Goal: Transaction & Acquisition: Subscribe to service/newsletter

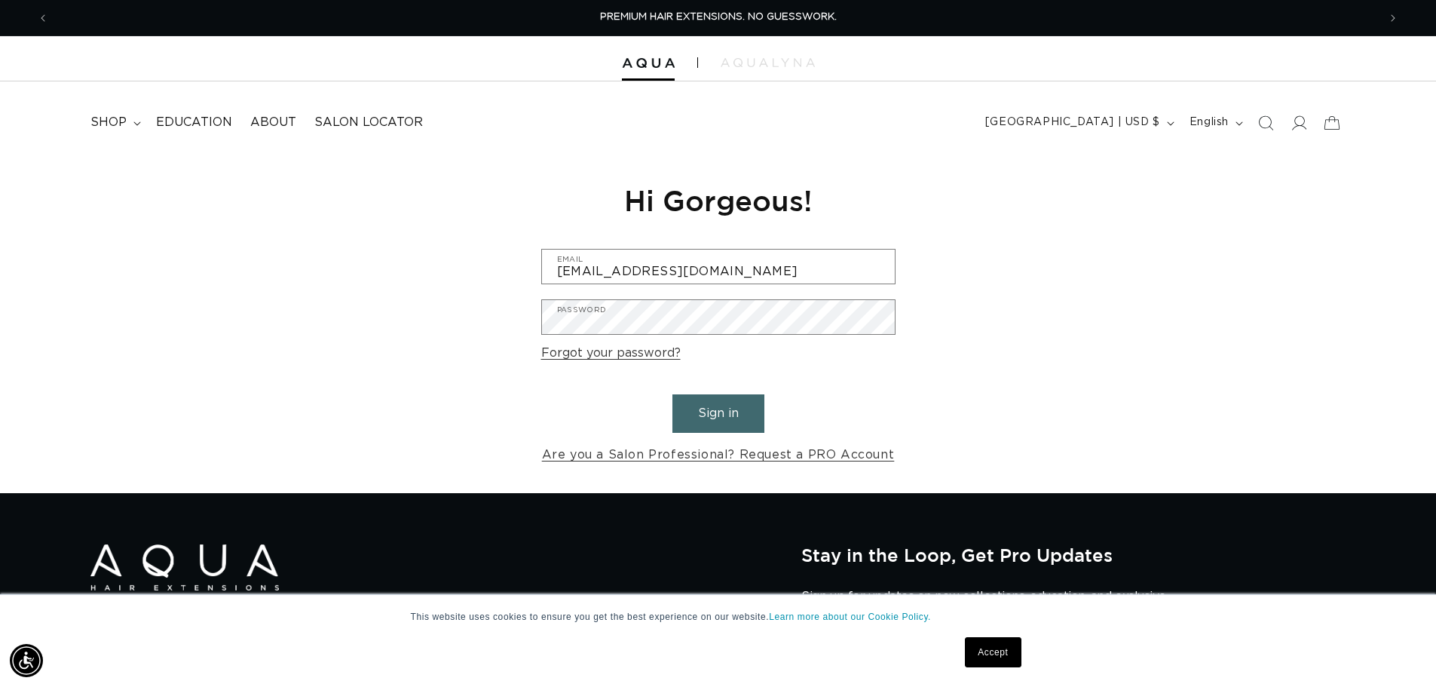
type input "kelsswans_10@hotmail.com"
click at [533, 329] on div "Reset your password We will send you an email to reset your password Email Subm…" at bounding box center [718, 324] width 377 height 338
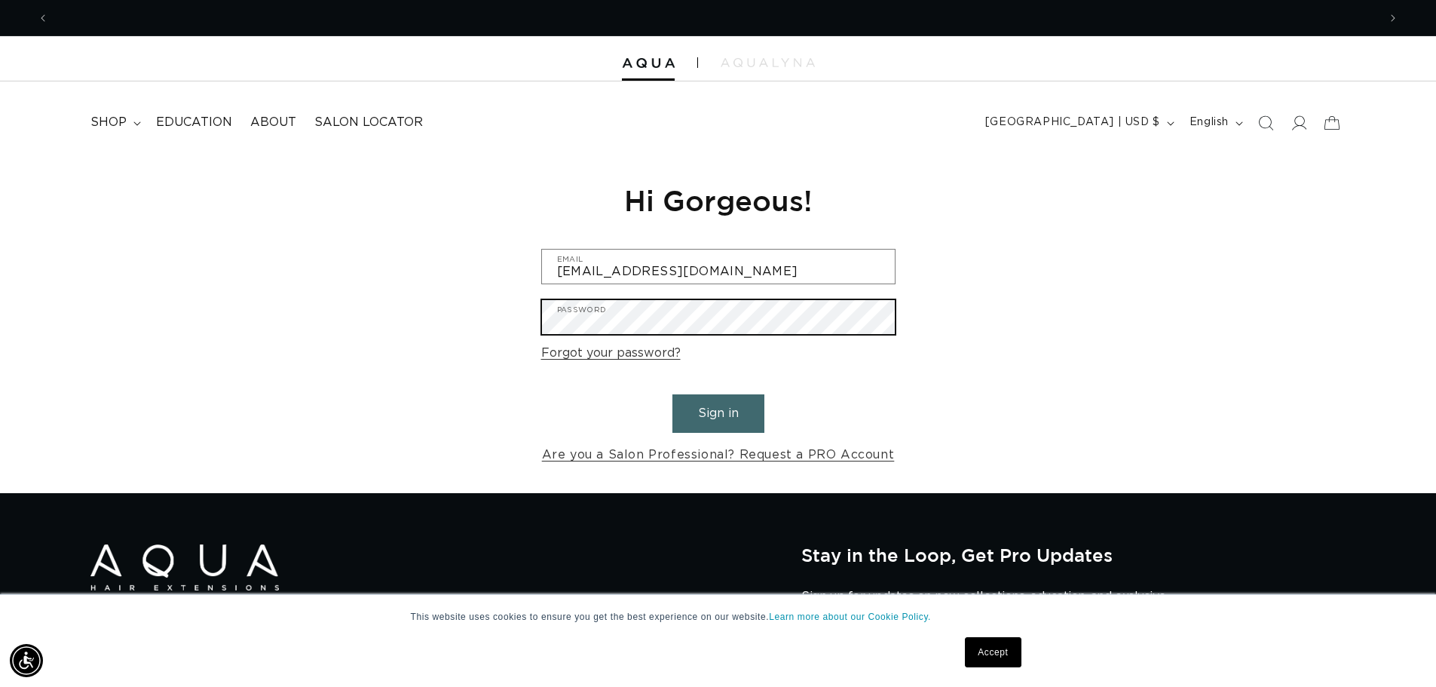
scroll to position [0, 1329]
click at [1054, 319] on div "Reset your password We will send you an email to reset your password Email Subm…" at bounding box center [718, 324] width 1436 height 338
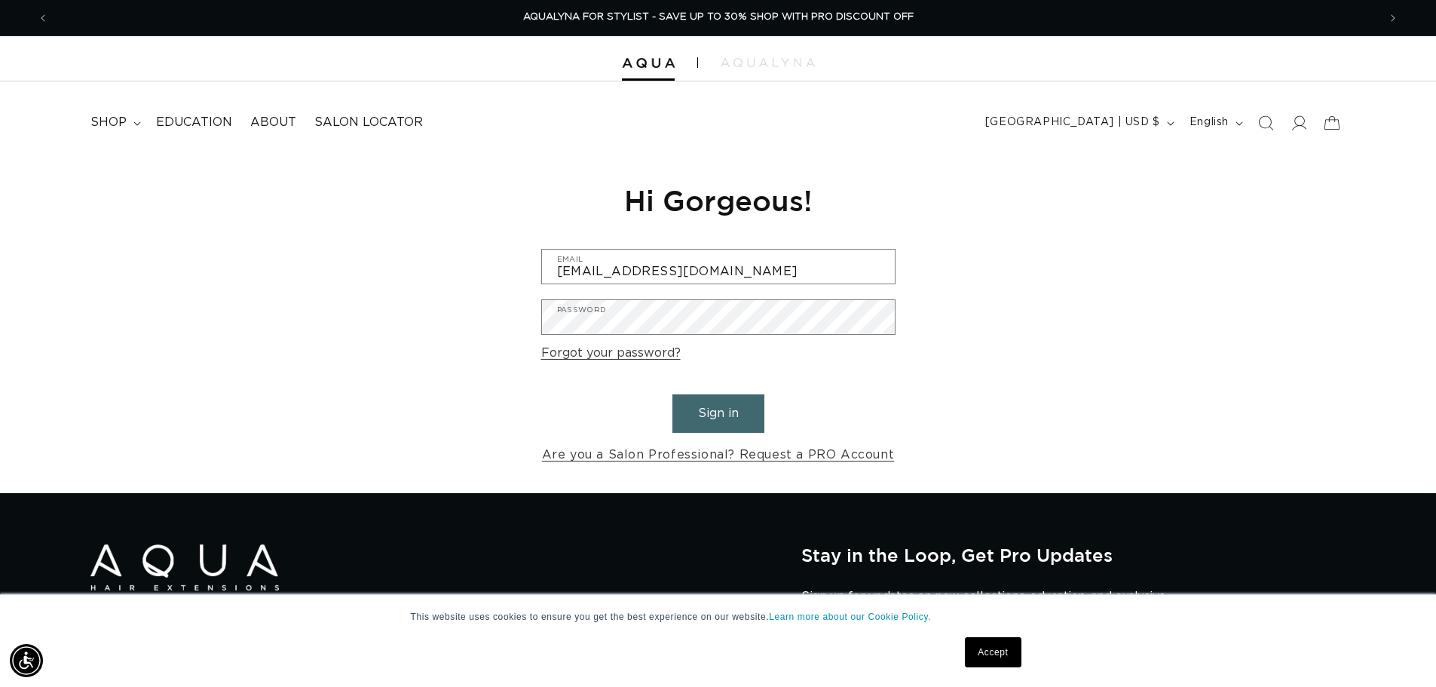
click at [737, 403] on button "Sign in" at bounding box center [718, 413] width 92 height 38
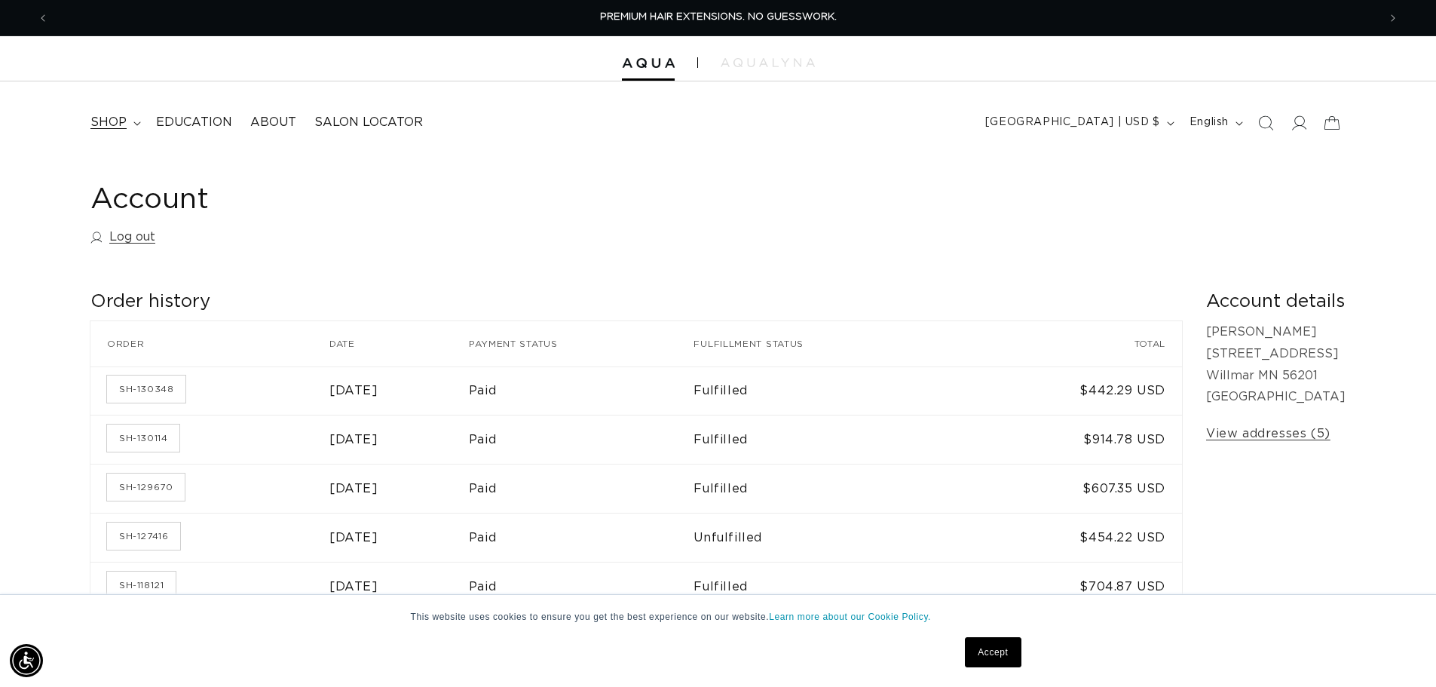
click at [115, 127] on span "shop" at bounding box center [108, 123] width 36 height 16
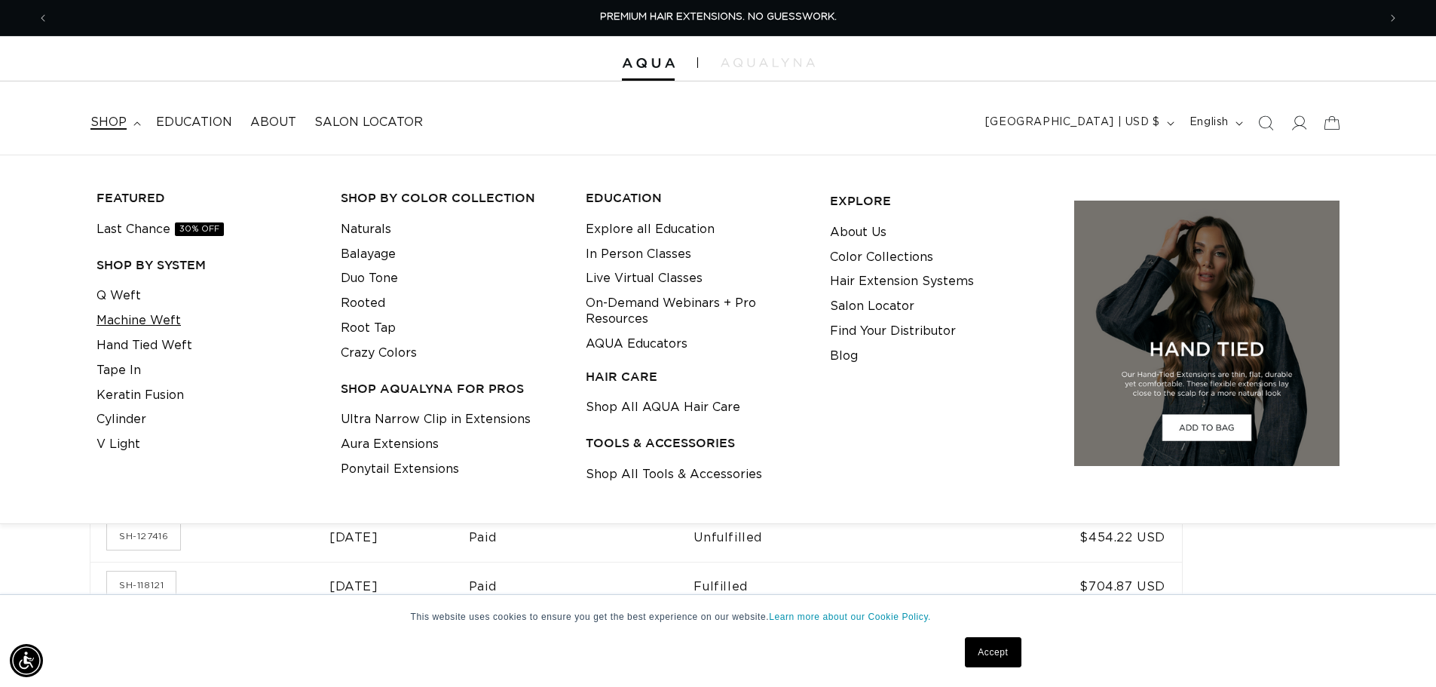
click at [164, 324] on link "Machine Weft" at bounding box center [138, 320] width 84 height 25
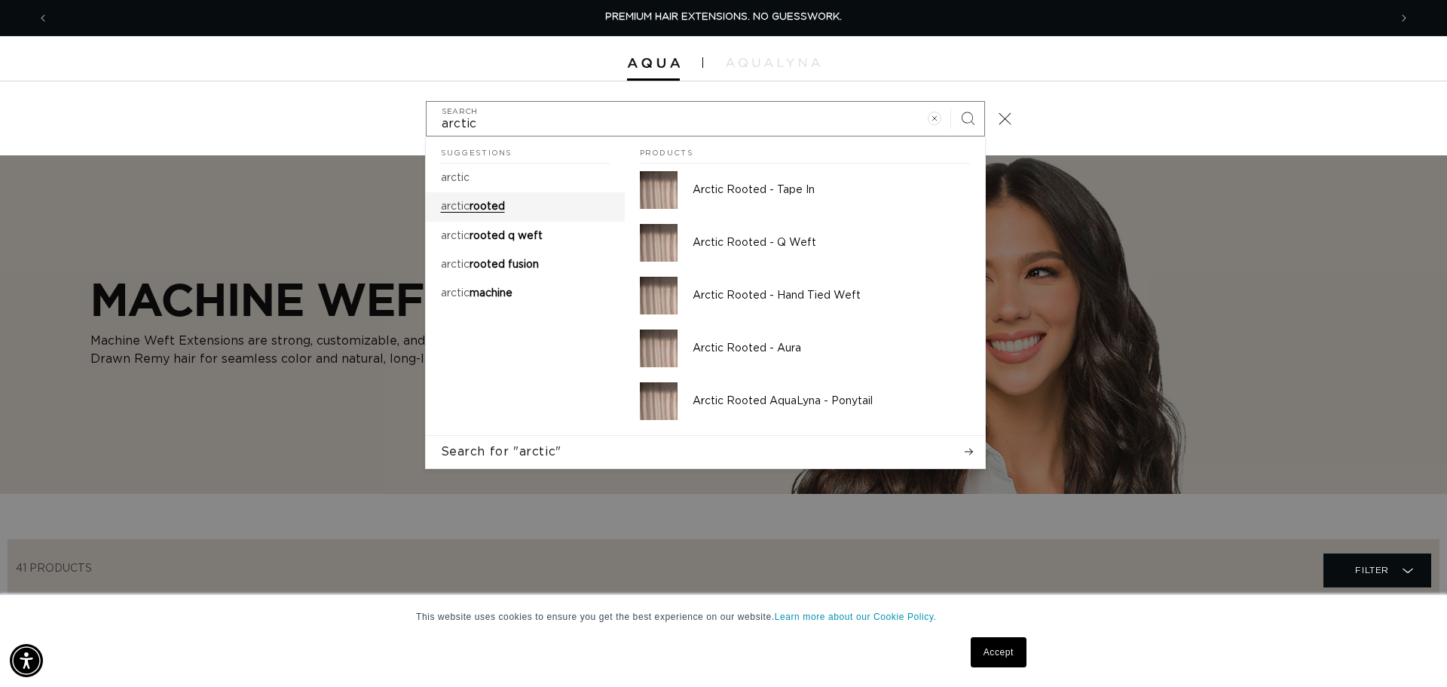
type input "arctic"
click at [518, 203] on link "arctic rooted" at bounding box center [525, 206] width 199 height 29
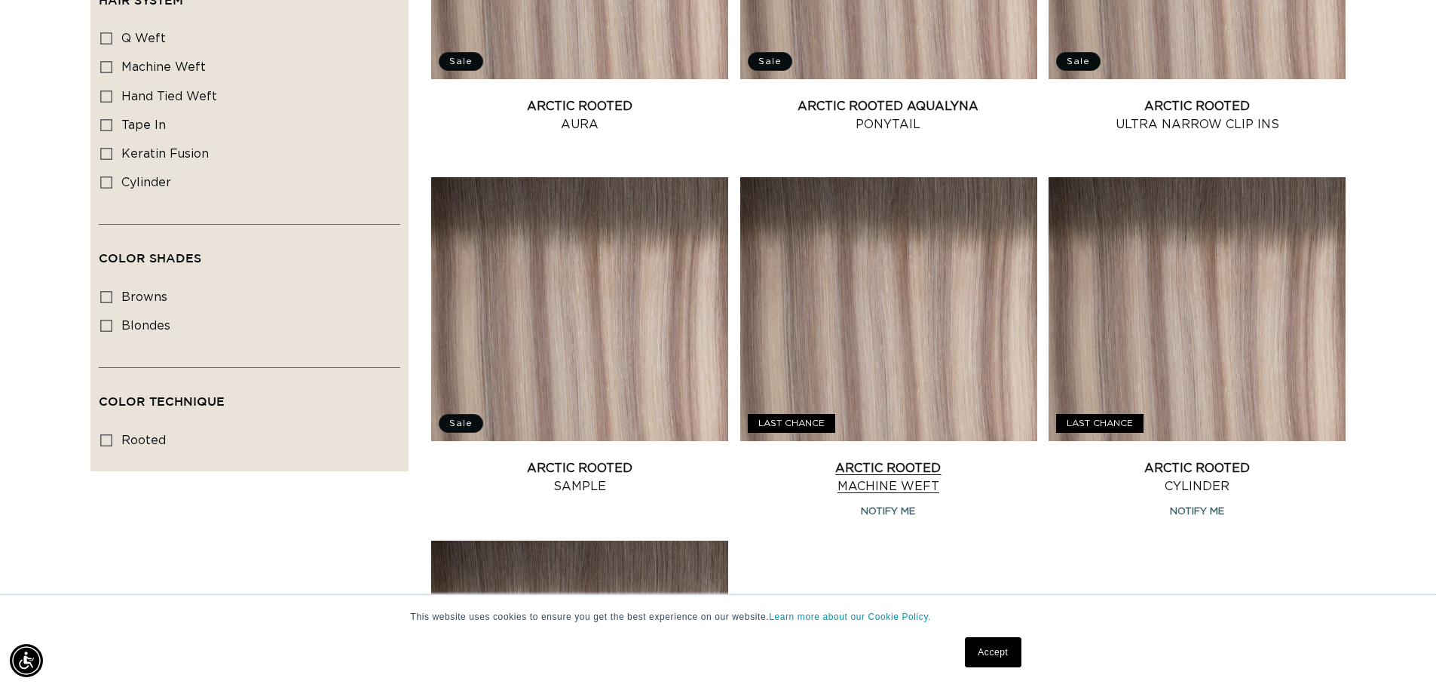
scroll to position [0, 2658]
click at [892, 467] on link "Arctic Rooted Machine Weft" at bounding box center [888, 477] width 297 height 36
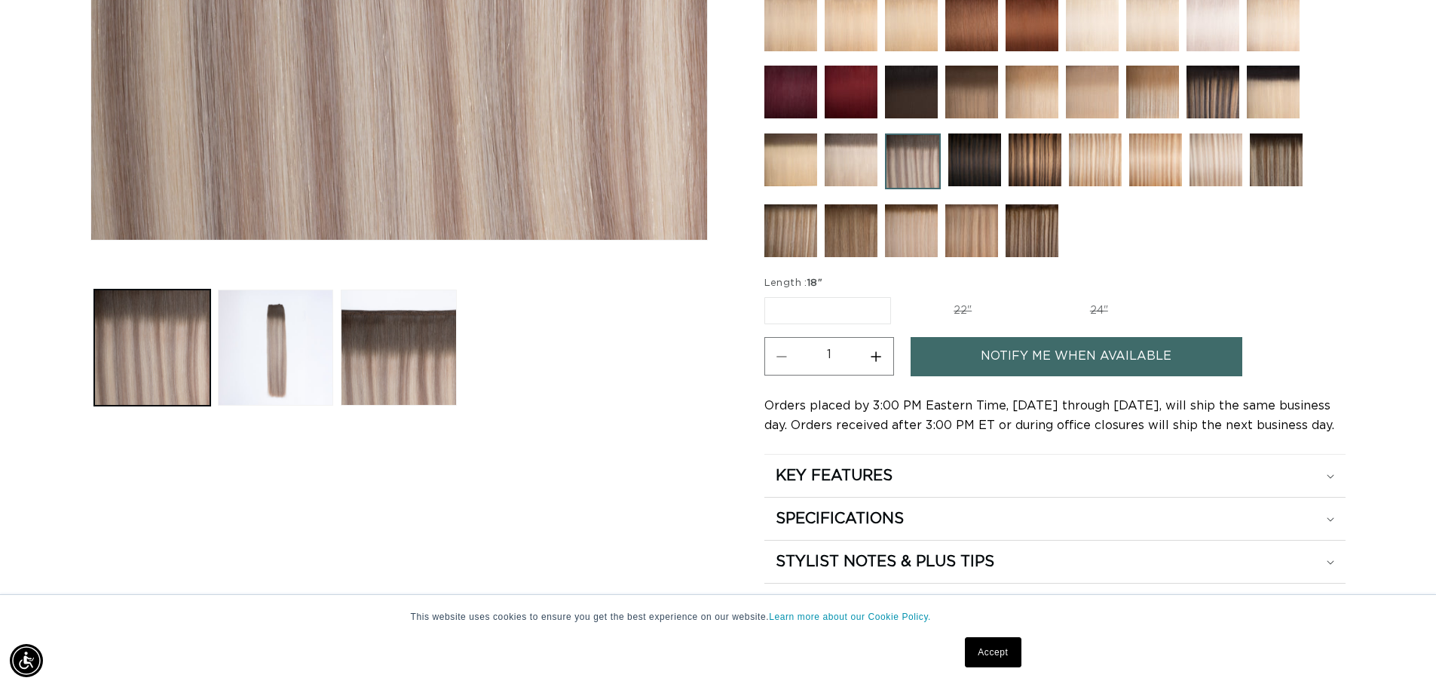
click at [813, 306] on label "18" Variant sold out or unavailable" at bounding box center [827, 310] width 127 height 27
click at [769, 295] on input "18" Variant sold out or unavailable" at bounding box center [768, 294] width 1 height 1
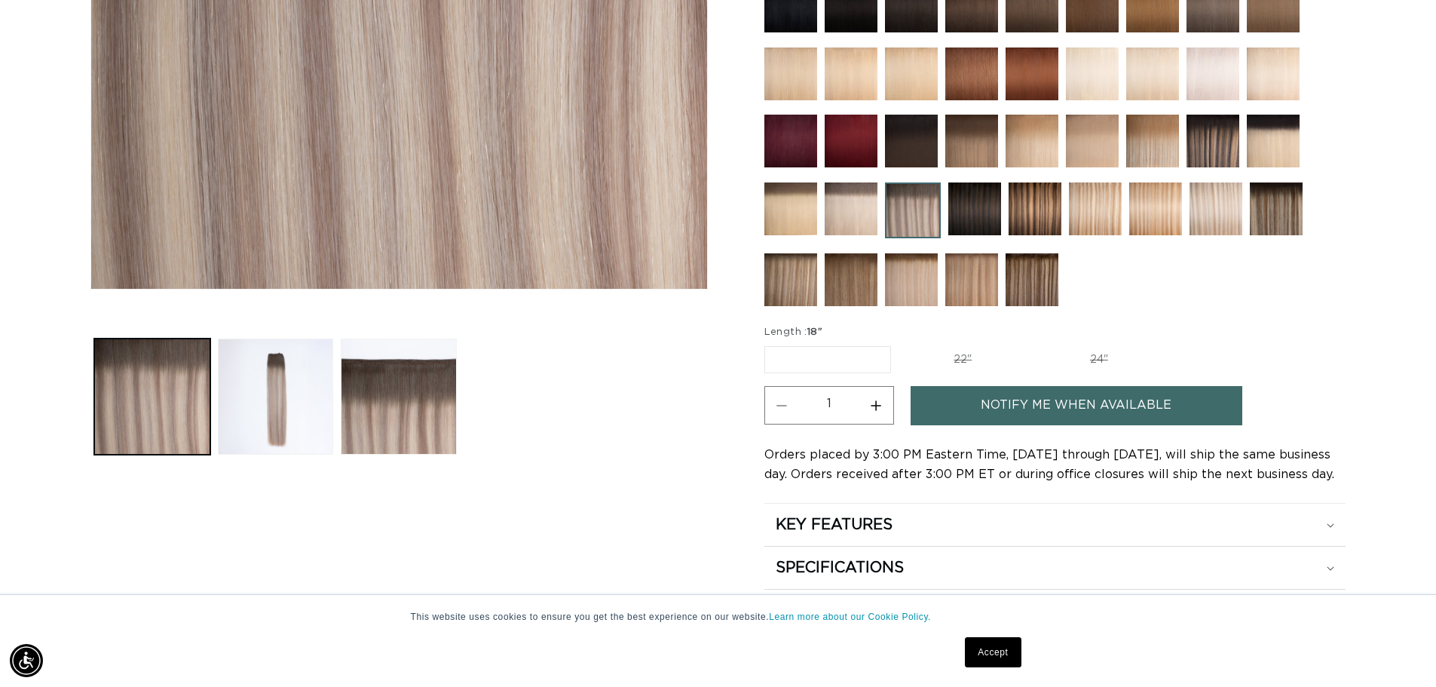
scroll to position [452, 0]
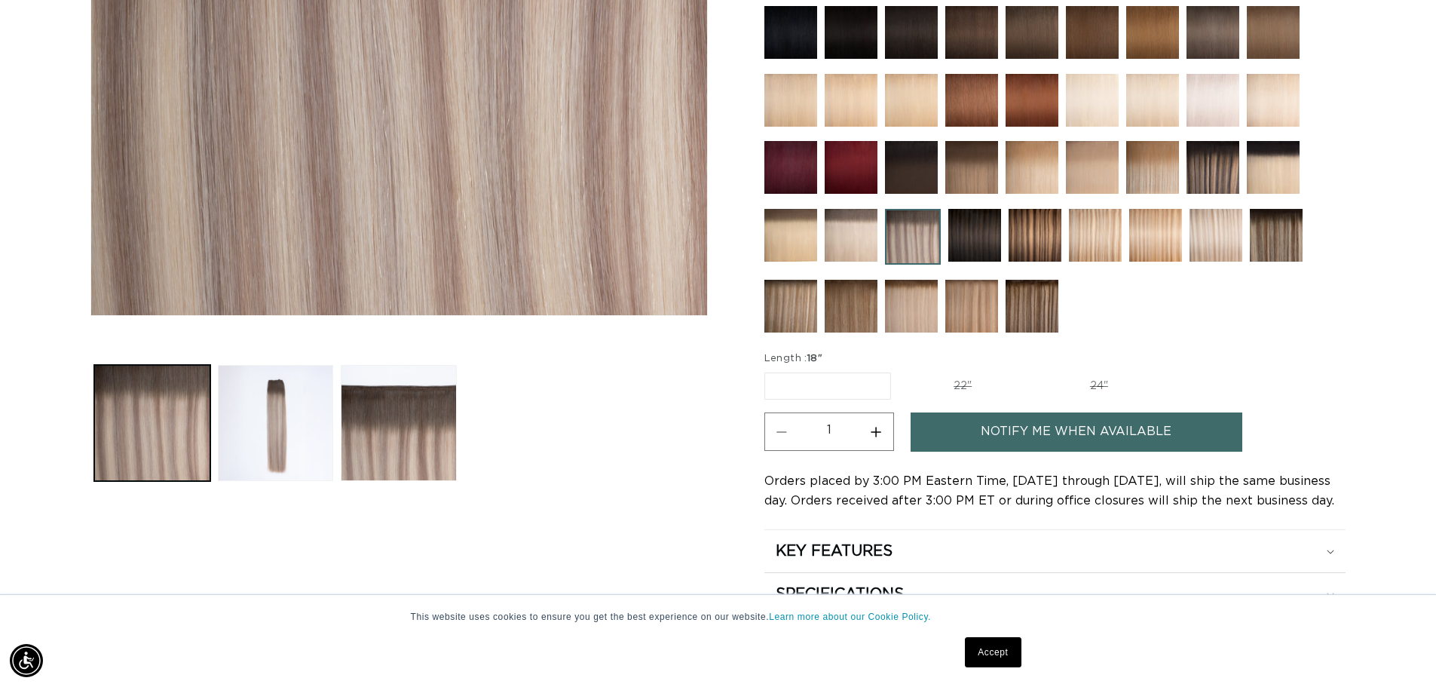
click at [828, 387] on label "18" Variant sold out or unavailable" at bounding box center [827, 385] width 127 height 27
click at [769, 370] on input "18" Variant sold out or unavailable" at bounding box center [768, 369] width 1 height 1
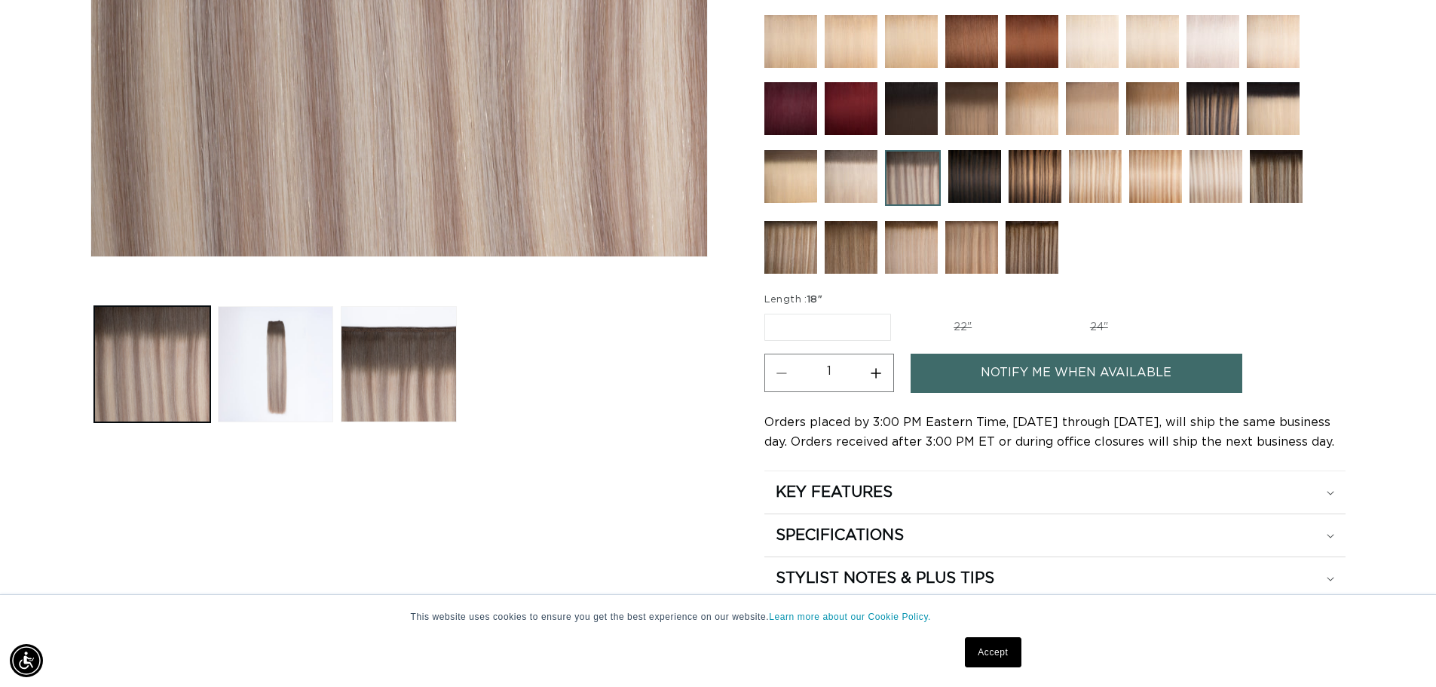
scroll to position [0, 0]
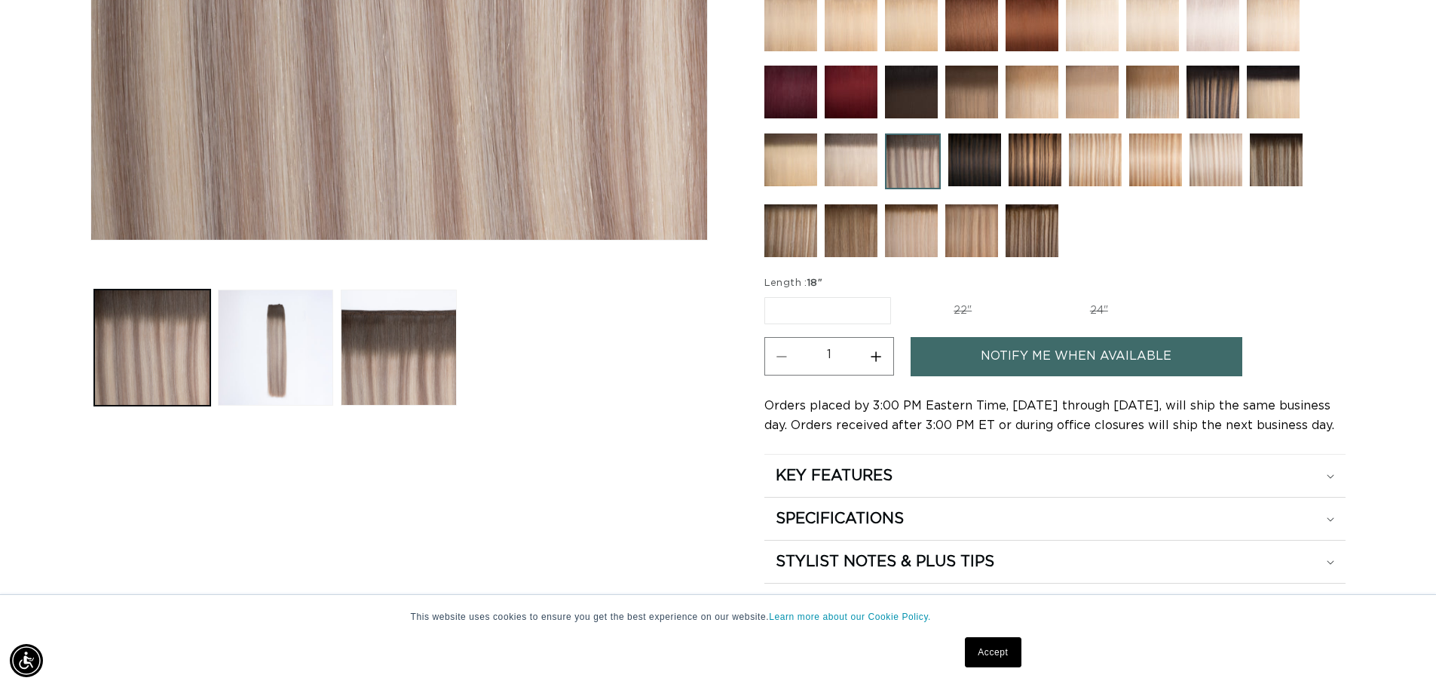
click at [804, 311] on label "18" Variant sold out or unavailable" at bounding box center [827, 310] width 127 height 27
click at [769, 295] on input "18" Variant sold out or unavailable" at bounding box center [768, 294] width 1 height 1
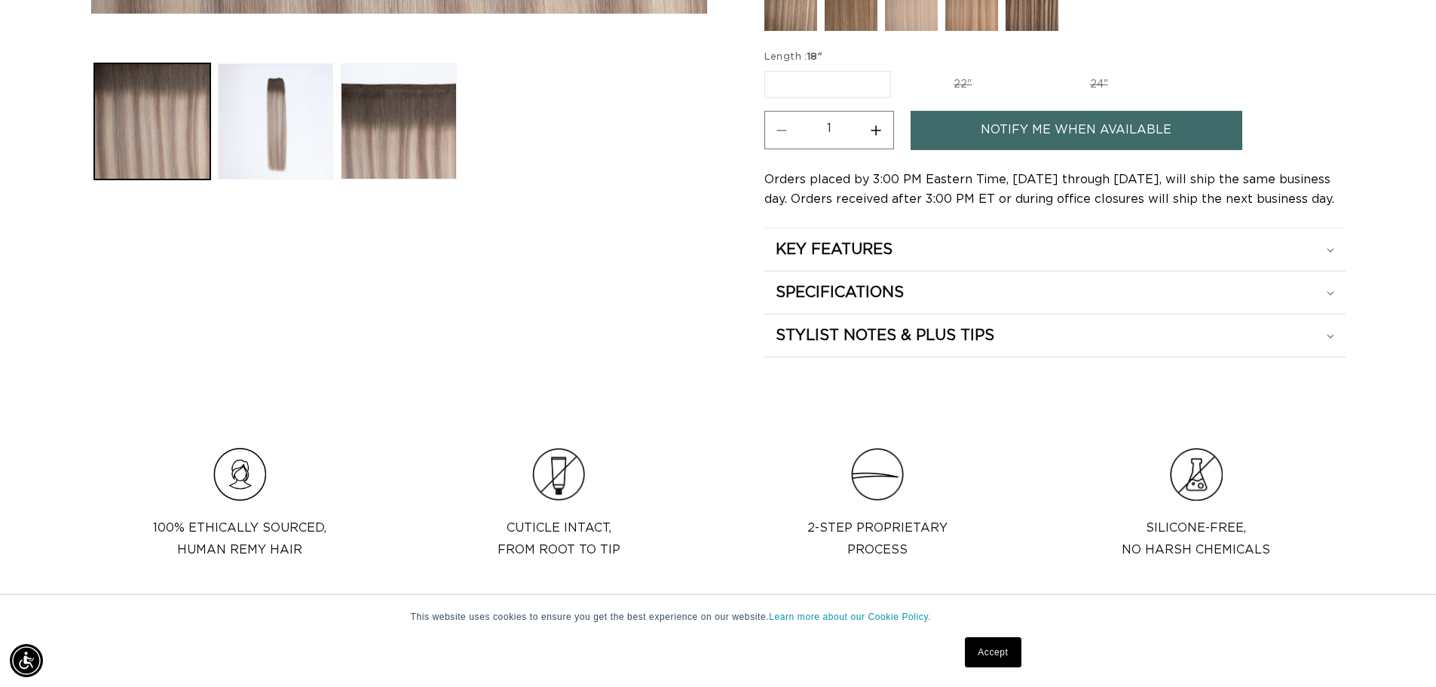
scroll to position [0, 1329]
click at [1083, 135] on link "Notify Me When Available" at bounding box center [1077, 130] width 332 height 38
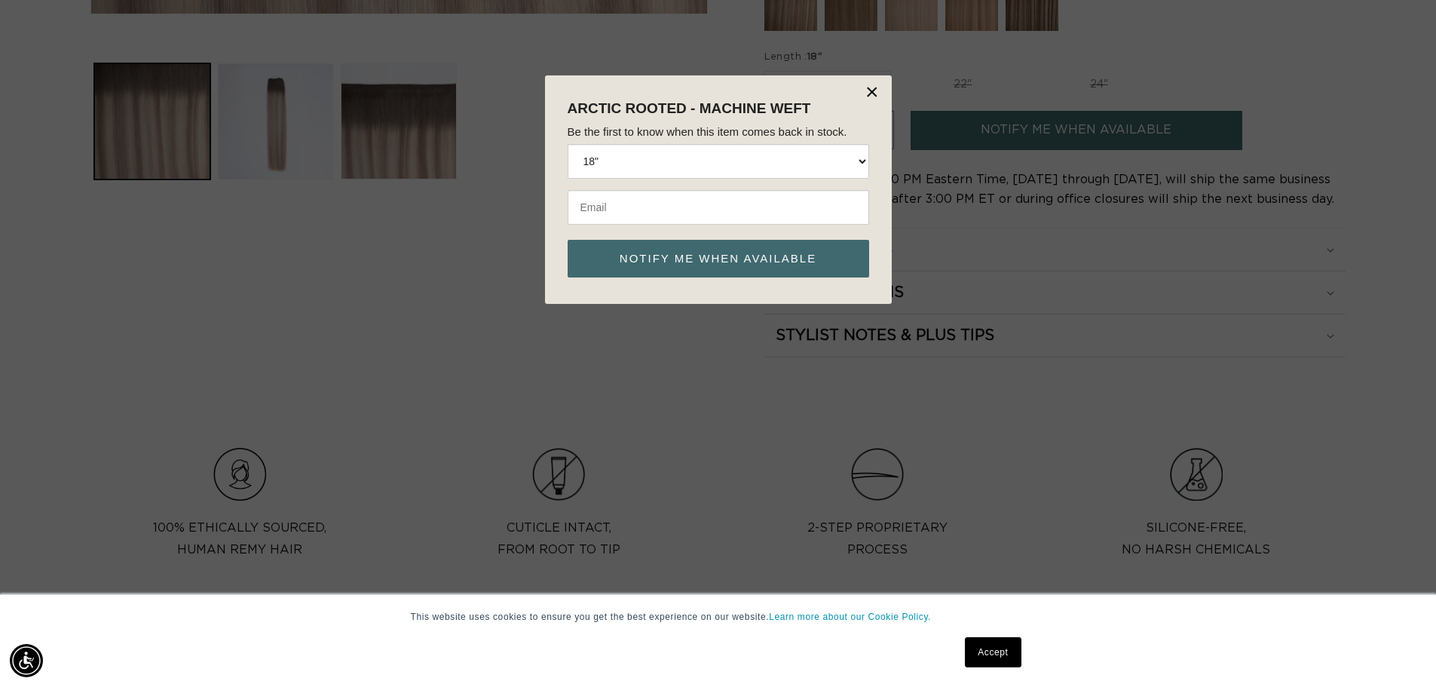
scroll to position [0, 0]
click at [623, 221] on input "email" at bounding box center [719, 207] width 302 height 35
type input "[EMAIL_ADDRESS][DOMAIN_NAME]"
click at [743, 255] on button "Notify me when available" at bounding box center [719, 259] width 302 height 38
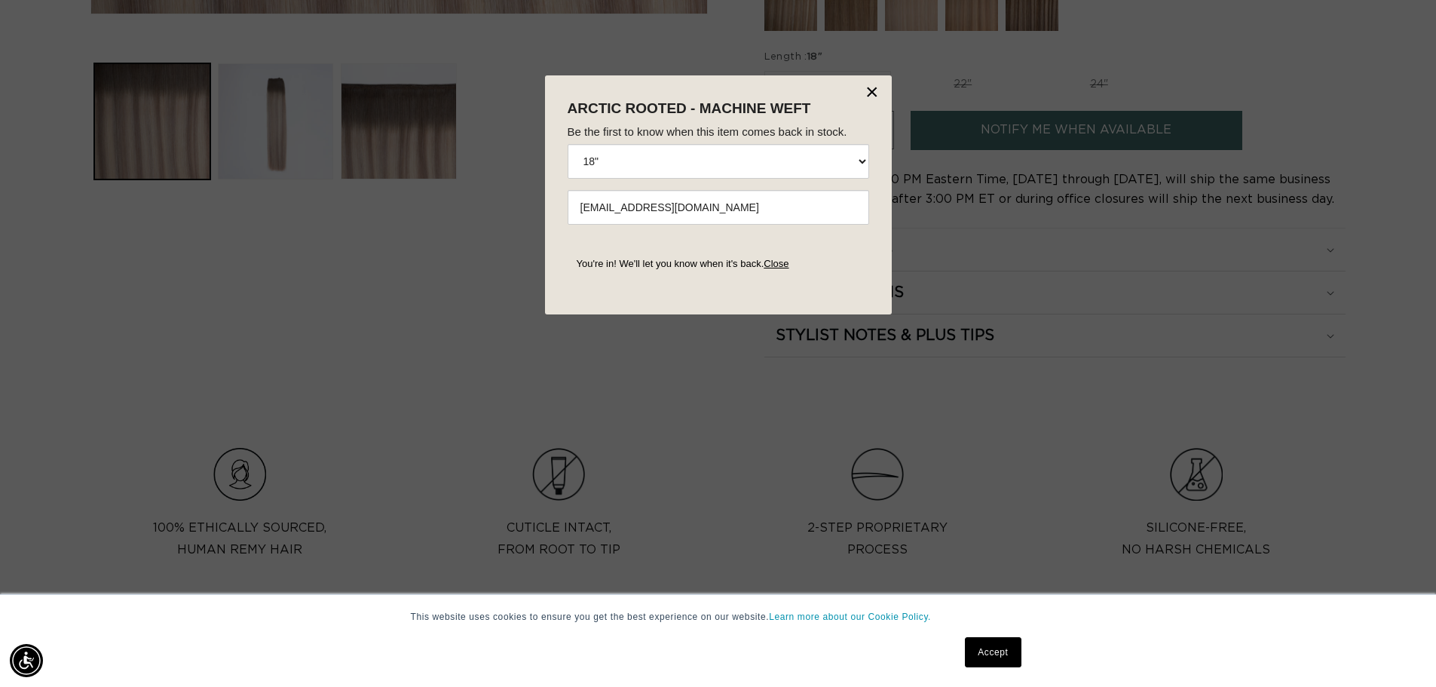
scroll to position [0, 2658]
click at [873, 93] on button "×" at bounding box center [872, 92] width 15 height 23
